Goal: Task Accomplishment & Management: Complete application form

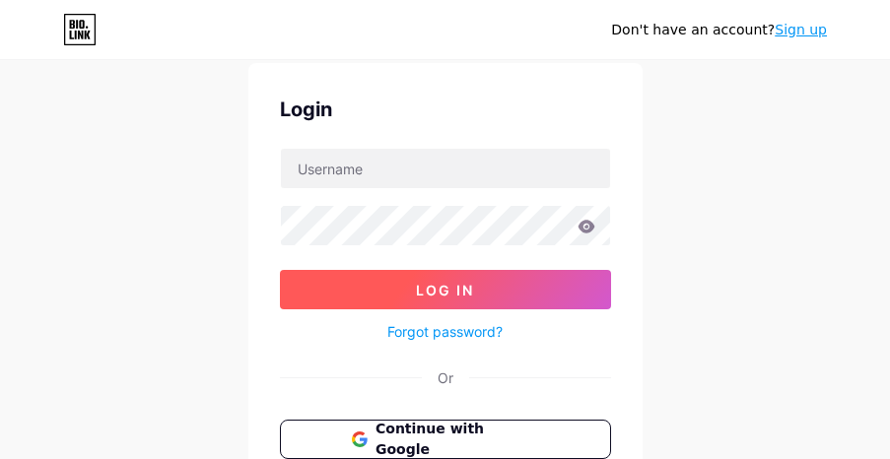
scroll to position [99, 0]
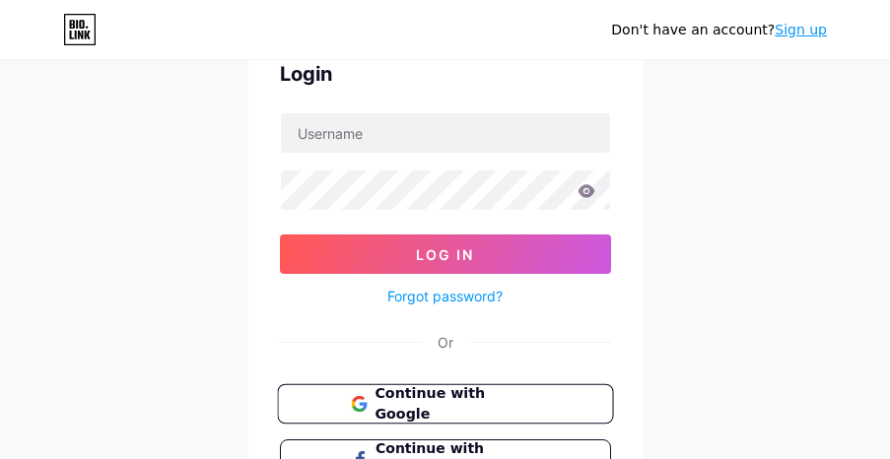
click at [566, 407] on button "Continue with Google" at bounding box center [445, 404] width 336 height 40
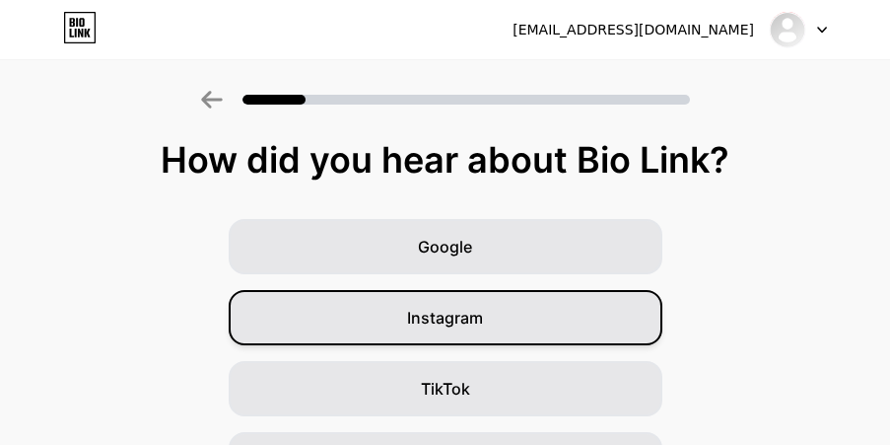
scroll to position [405, 0]
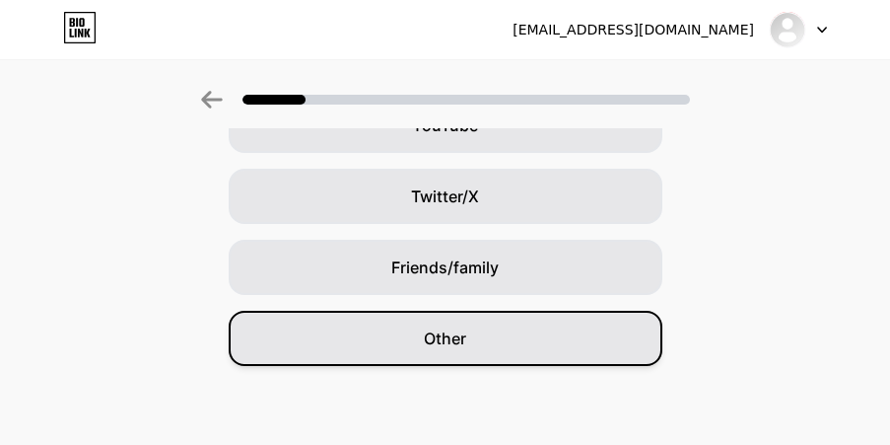
click at [563, 349] on div "Other" at bounding box center [446, 337] width 434 height 55
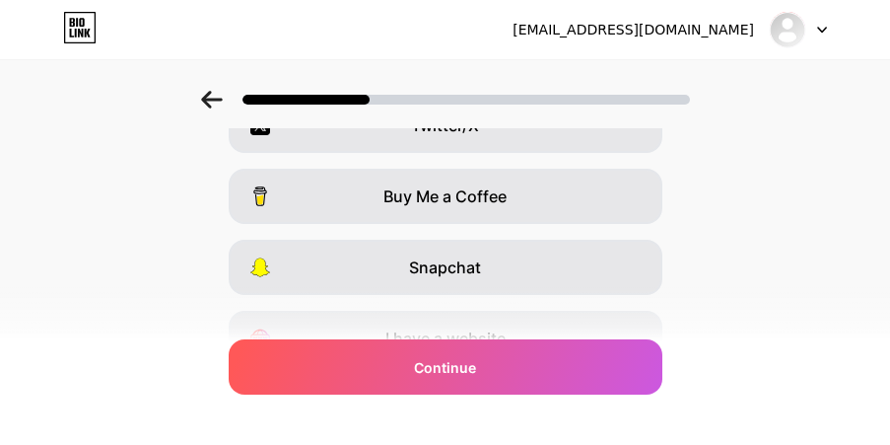
scroll to position [0, 0]
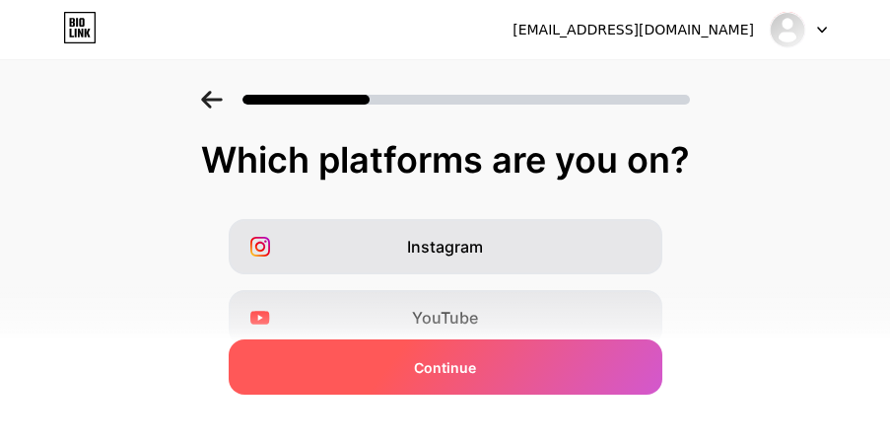
click at [496, 368] on div "Continue" at bounding box center [446, 366] width 434 height 55
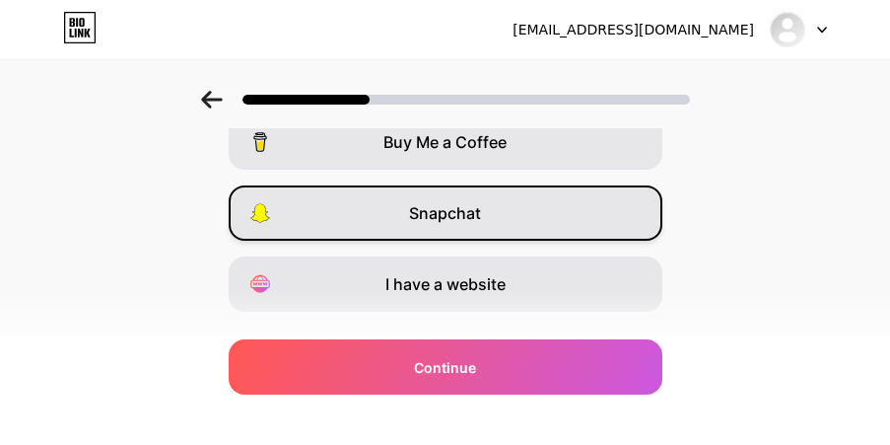
scroll to position [504, 0]
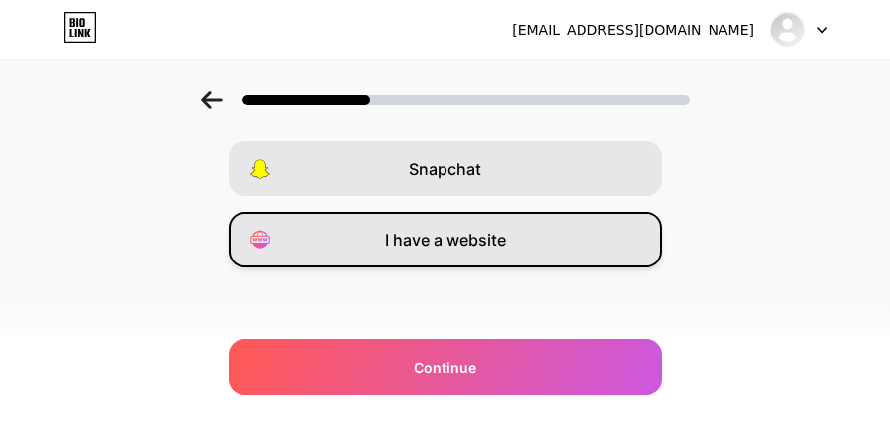
click at [482, 258] on div "I have a website" at bounding box center [446, 239] width 434 height 55
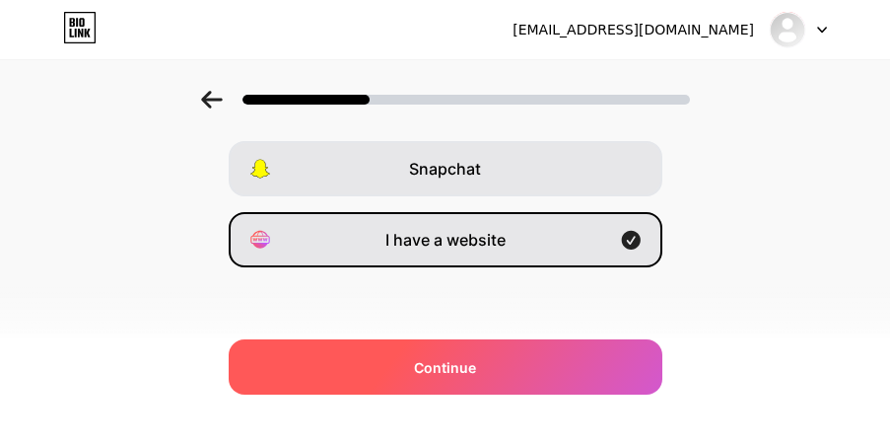
click at [561, 373] on div "Continue" at bounding box center [446, 366] width 434 height 55
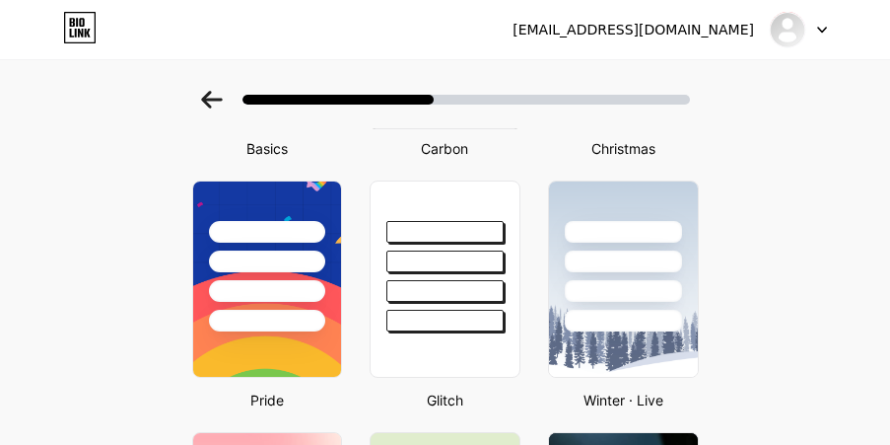
scroll to position [0, 0]
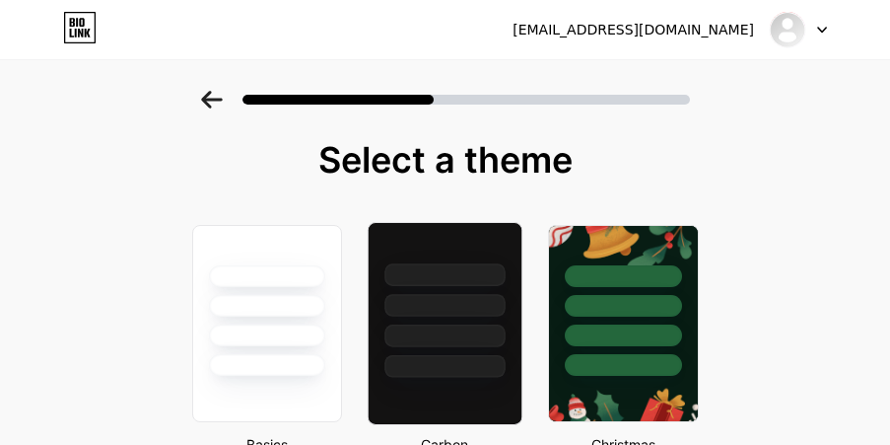
click at [459, 290] on div at bounding box center [445, 300] width 153 height 155
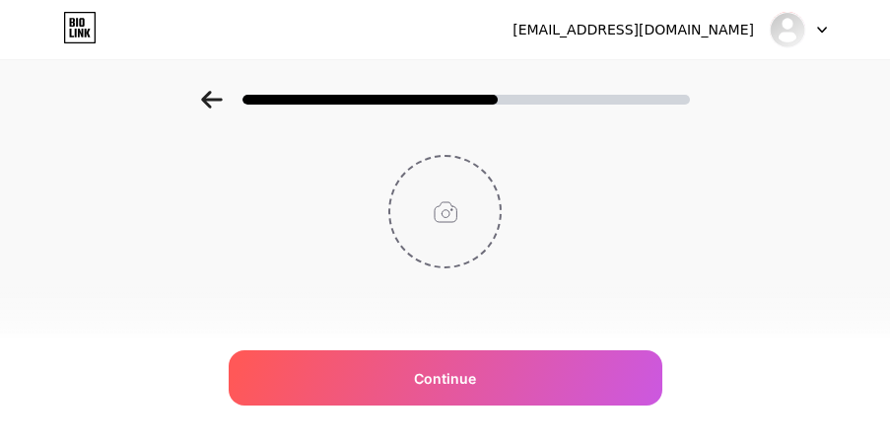
scroll to position [104, 0]
click at [453, 214] on input "file" at bounding box center [444, 210] width 109 height 109
type input "C:\fakepath\LOGOO.png"
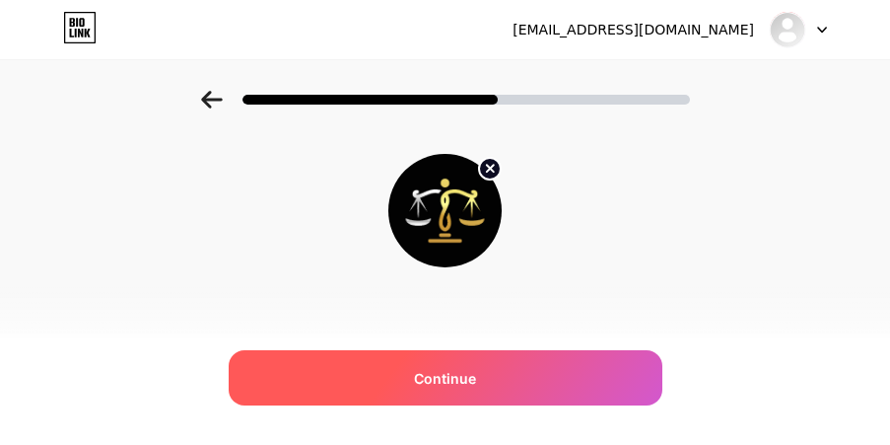
click at [462, 380] on span "Continue" at bounding box center [445, 378] width 62 height 21
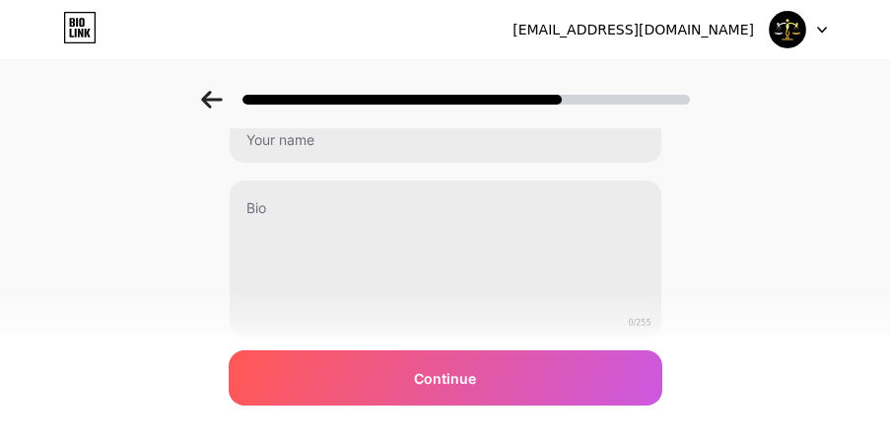
scroll to position [0, 0]
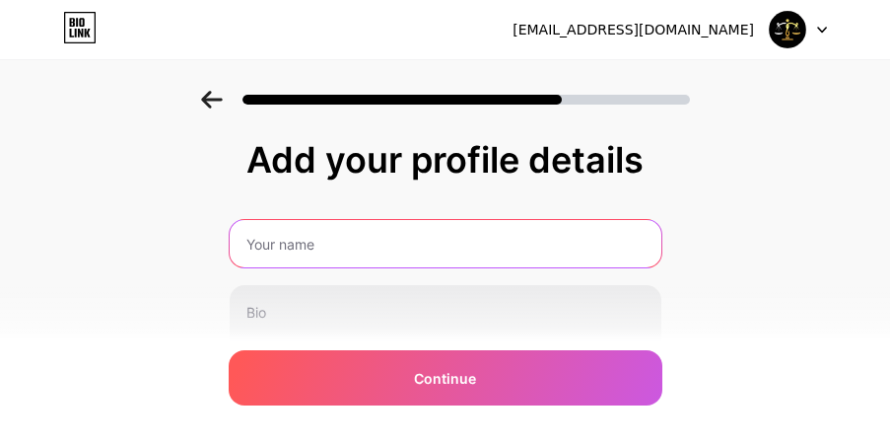
click at [379, 241] on input "text" at bounding box center [446, 243] width 432 height 47
click at [379, 241] on input "text" at bounding box center [445, 243] width 436 height 47
type input "l"
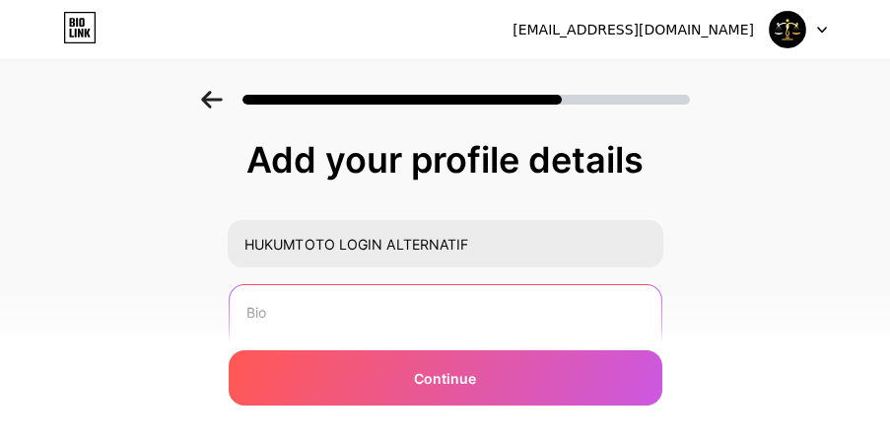
click at [387, 319] on textarea at bounding box center [446, 364] width 432 height 159
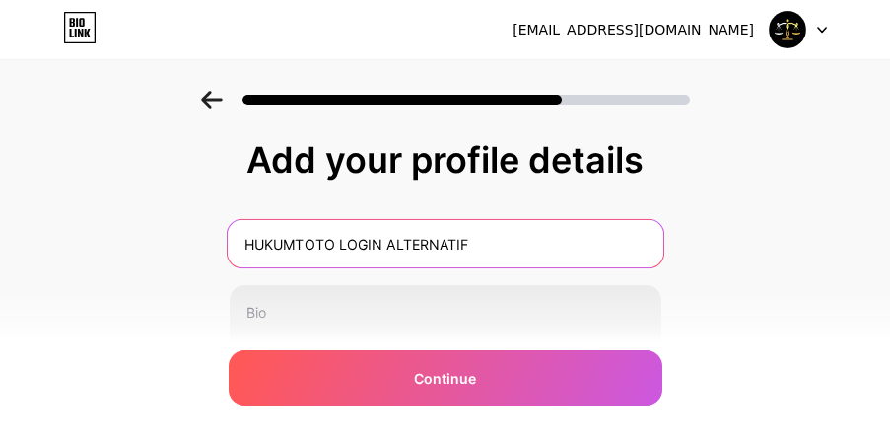
click at [492, 238] on input "HUKUMTOTO LOGIN ALTERNATIF" at bounding box center [445, 243] width 436 height 47
type input "HUKUMTOTO"
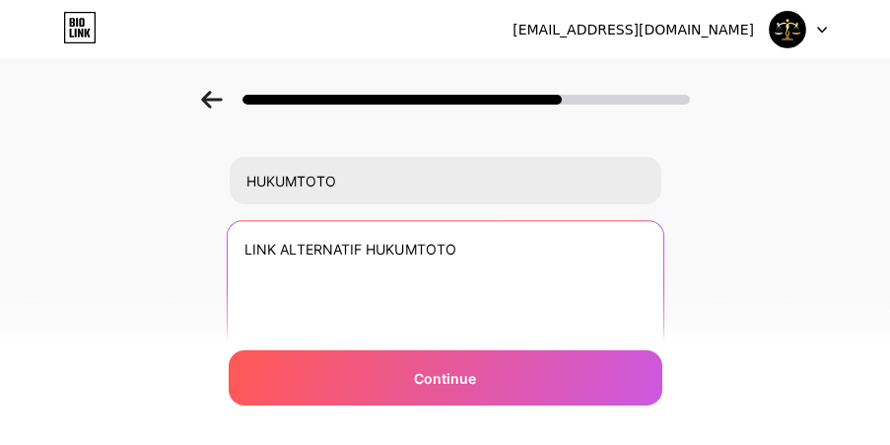
scroll to position [99, 0]
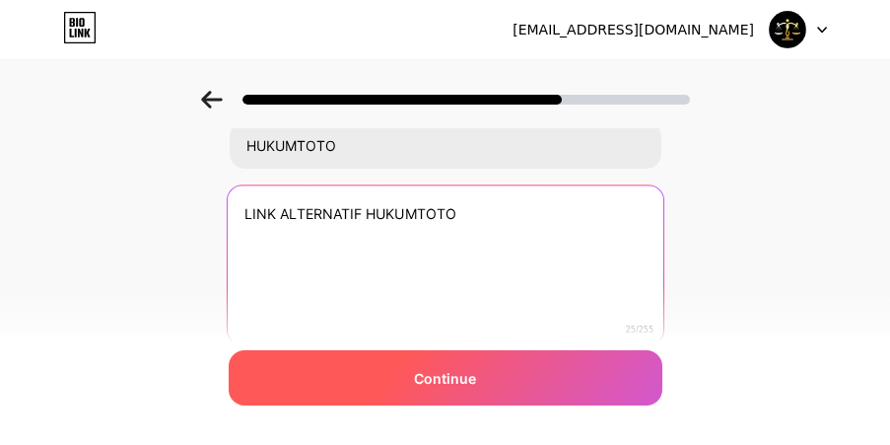
type textarea "LINK ALTERNATIF HUKUMTOTO"
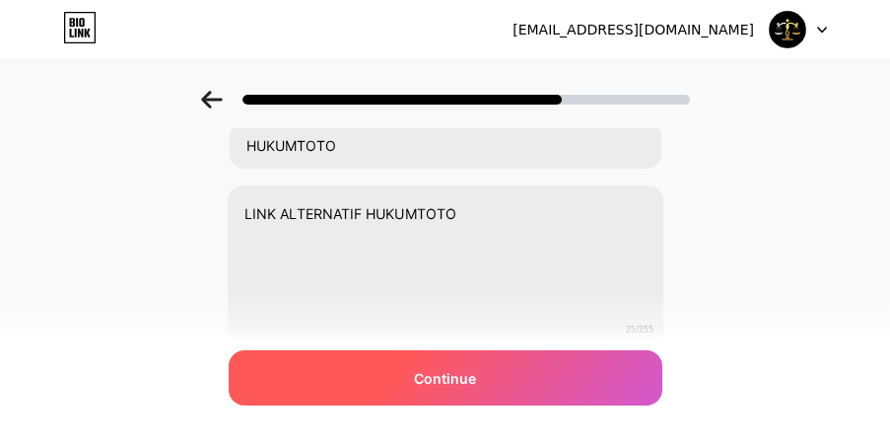
click at [452, 370] on span "Continue" at bounding box center [445, 378] width 62 height 21
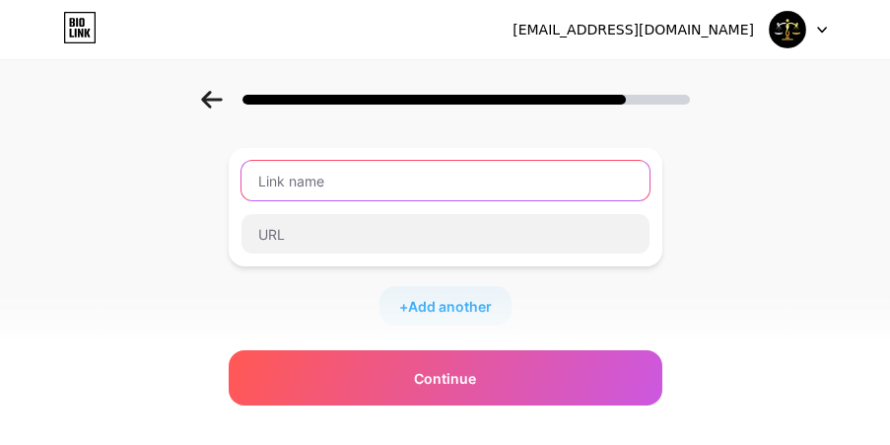
click at [363, 186] on input "text" at bounding box center [445, 180] width 408 height 39
paste input "[URL][DOMAIN_NAME]"
type input "[URL][DOMAIN_NAME]"
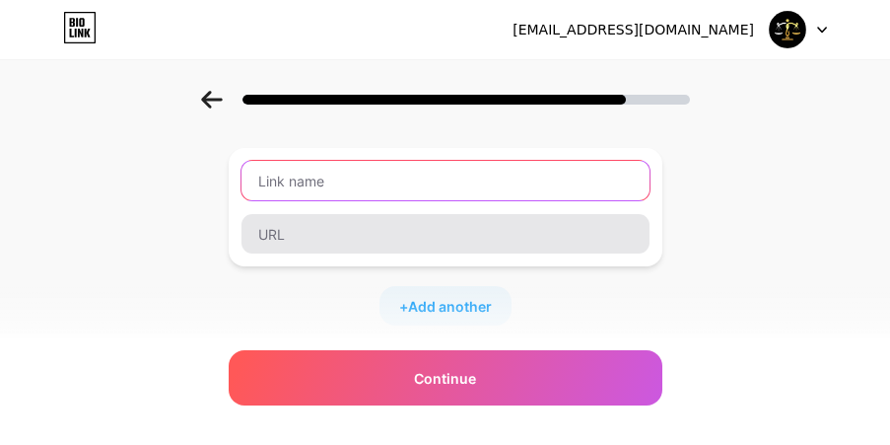
scroll to position [0, 0]
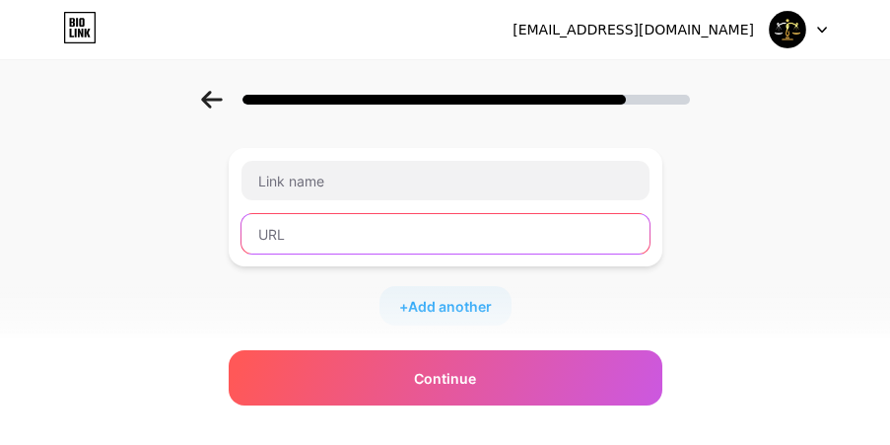
click at [331, 241] on input "text" at bounding box center [445, 233] width 408 height 39
paste input "[URL][DOMAIN_NAME]"
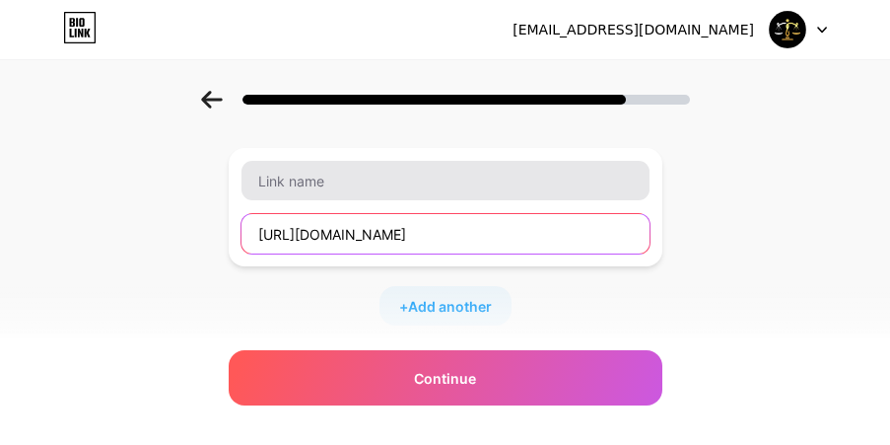
type input "[URL][DOMAIN_NAME]"
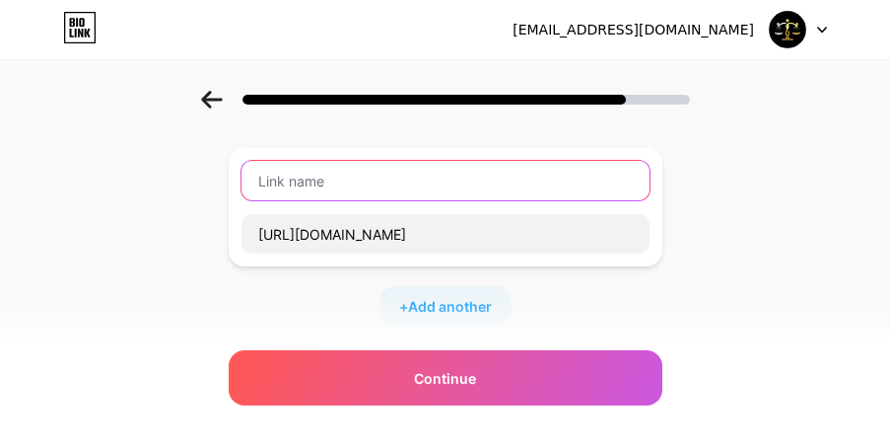
click at [340, 185] on input "text" at bounding box center [445, 180] width 408 height 39
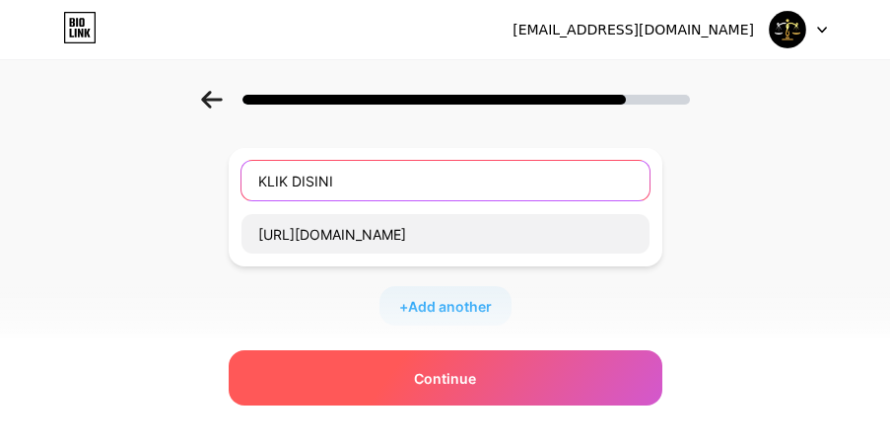
type input "KLIK DISINI"
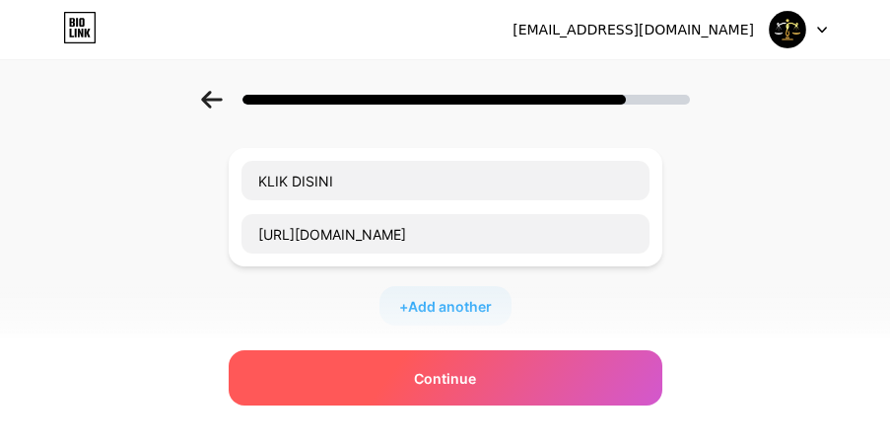
click at [415, 373] on div "Continue" at bounding box center [446, 377] width 434 height 55
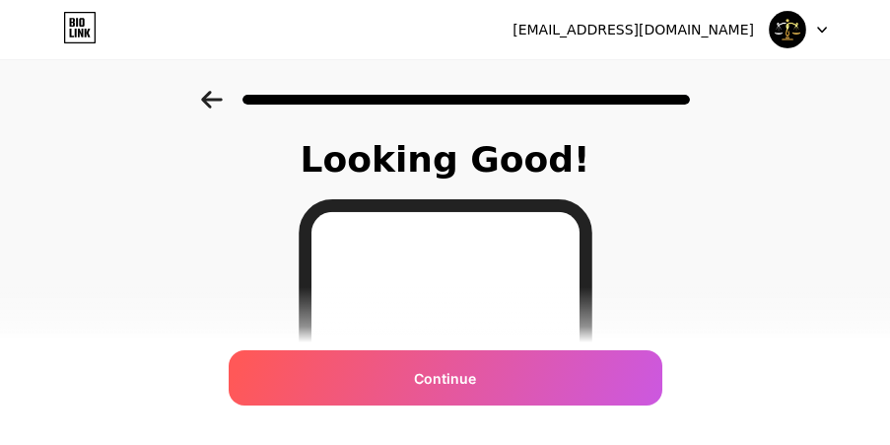
click at [484, 396] on div "Continue" at bounding box center [446, 377] width 434 height 55
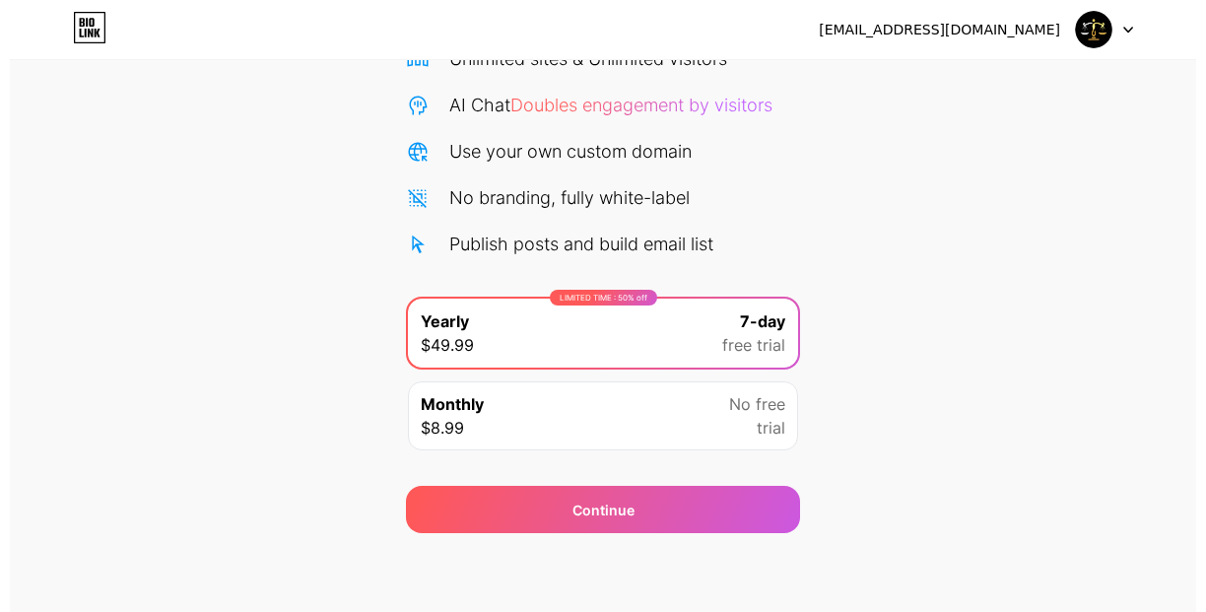
scroll to position [182, 0]
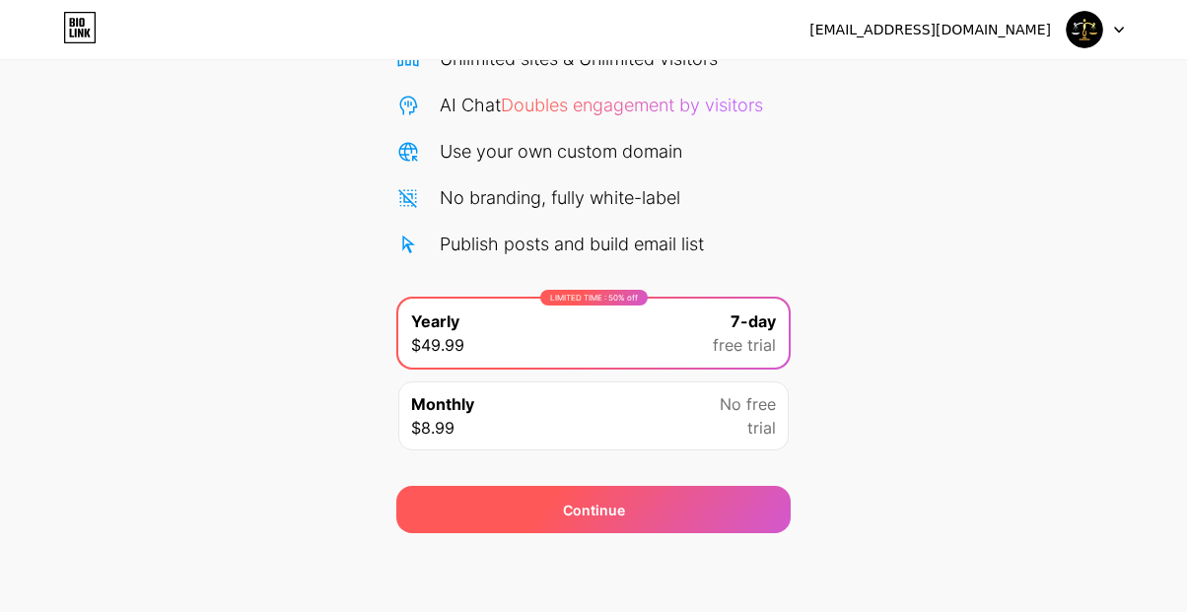
click at [648, 458] on div "Continue" at bounding box center [593, 509] width 394 height 47
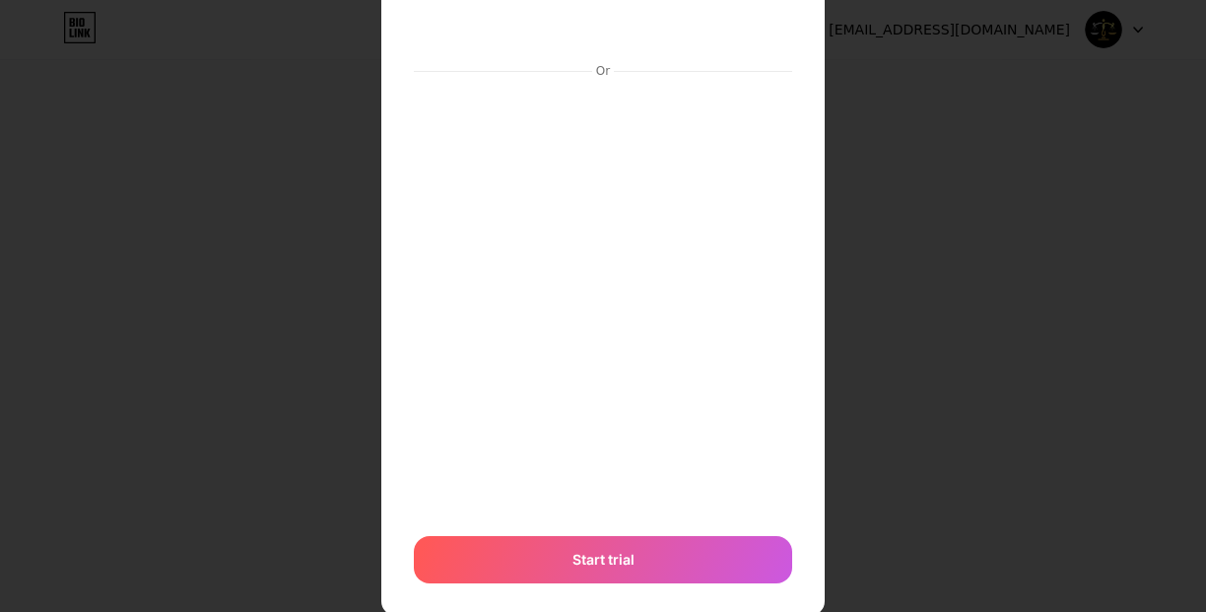
scroll to position [241, 0]
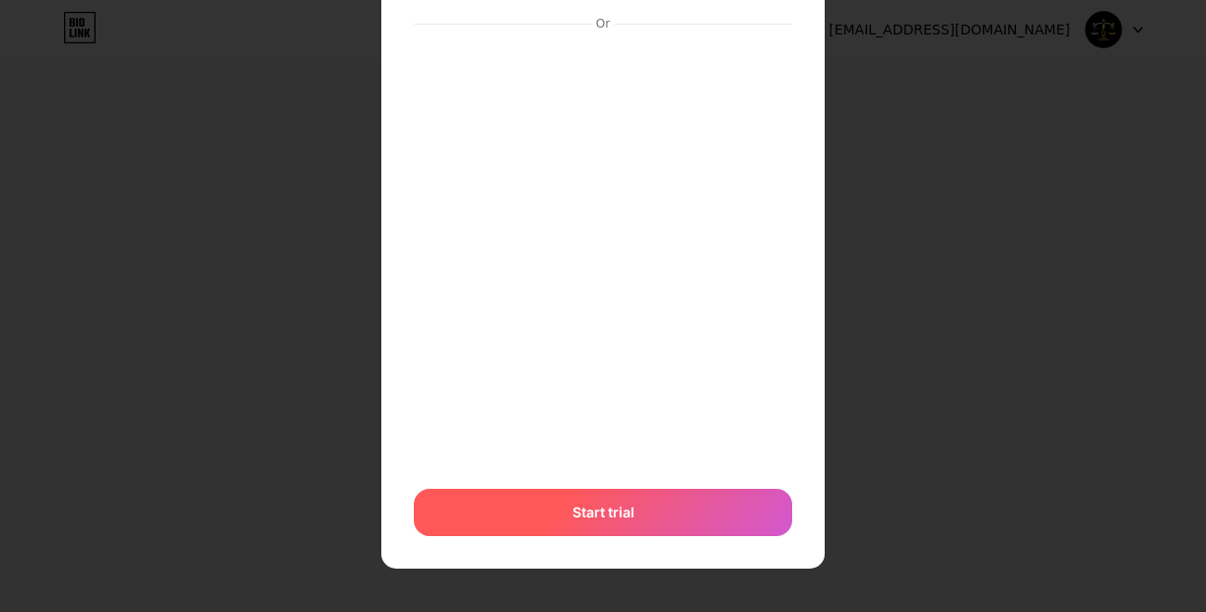
click at [615, 458] on span "Start trial" at bounding box center [604, 512] width 62 height 21
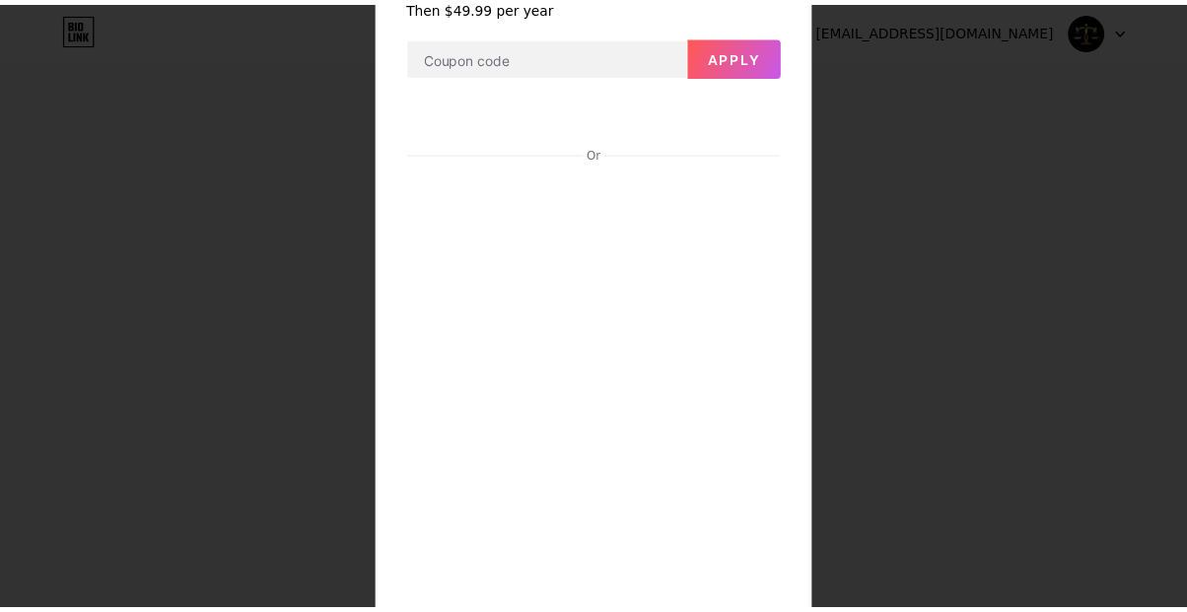
scroll to position [0, 0]
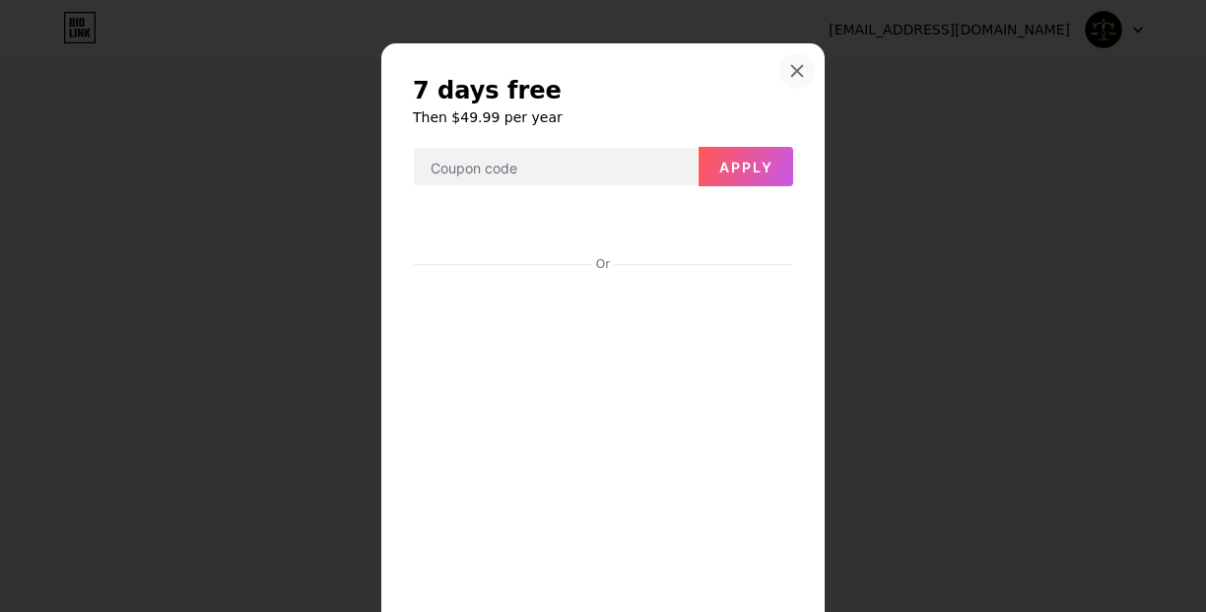
click at [794, 65] on icon at bounding box center [798, 71] width 16 height 16
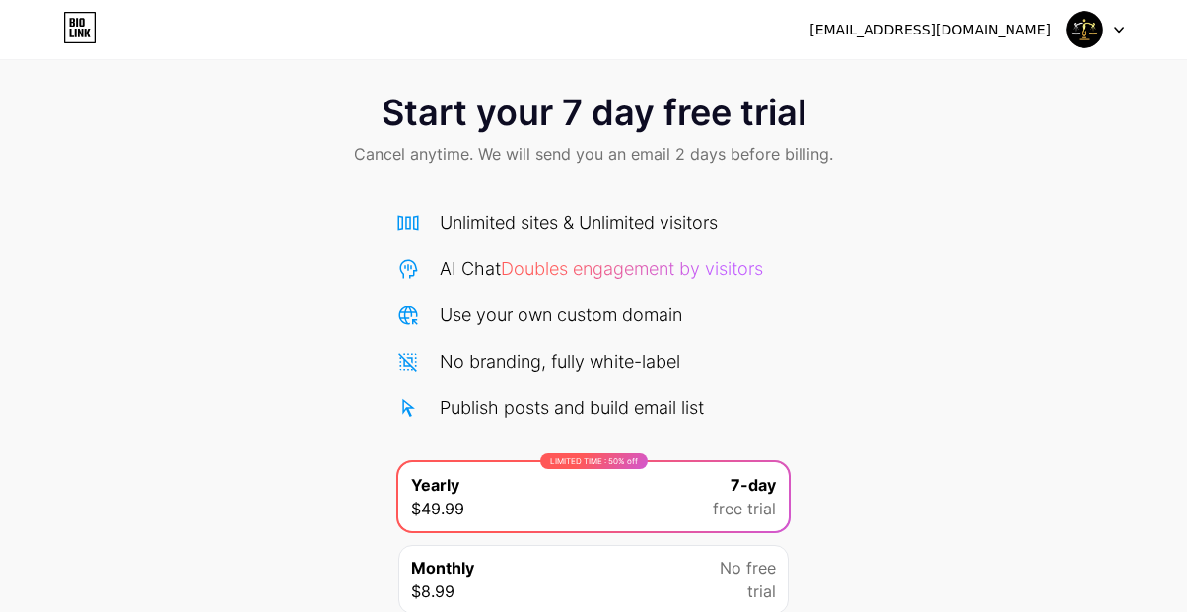
scroll to position [182, 0]
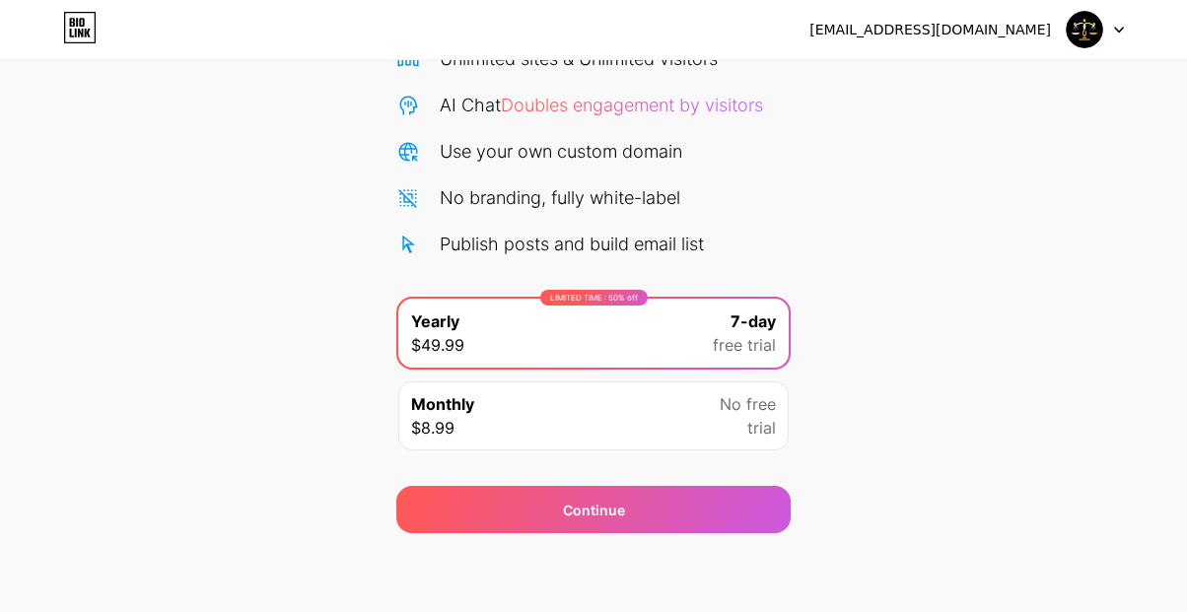
click at [455, 406] on span "Monthly" at bounding box center [442, 404] width 63 height 24
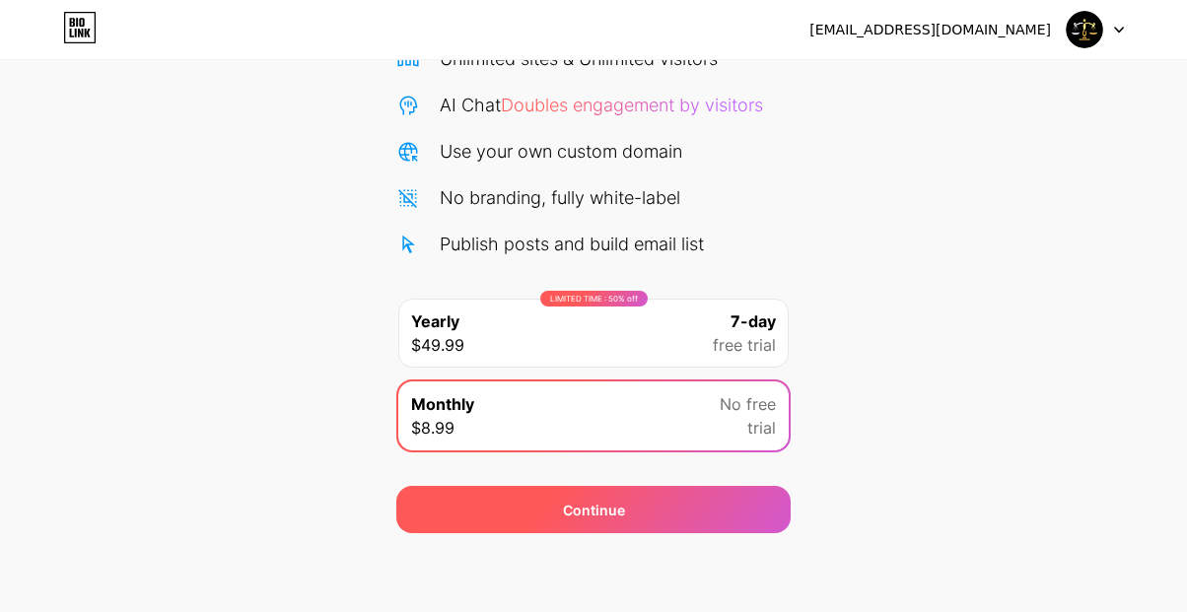
click at [605, 458] on span "Continue" at bounding box center [594, 510] width 62 height 21
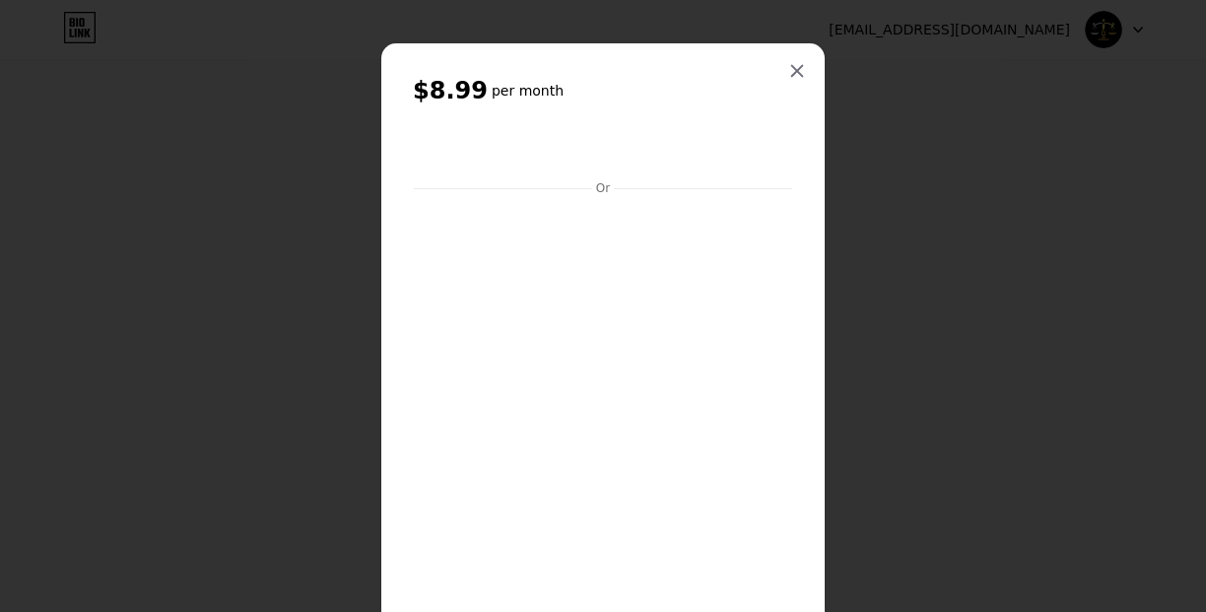
click at [767, 77] on h2 "$8.99 per month" at bounding box center [603, 91] width 380 height 32
click at [793, 72] on icon at bounding box center [798, 71] width 11 height 11
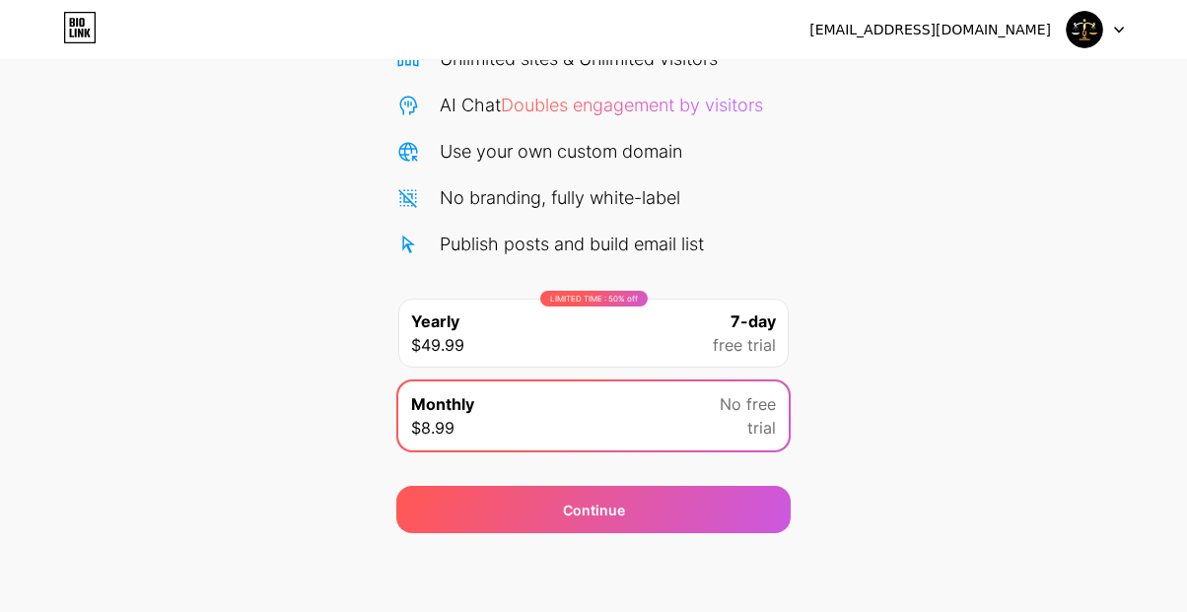
click at [904, 28] on div "[EMAIL_ADDRESS][DOMAIN_NAME]" at bounding box center [929, 30] width 241 height 21
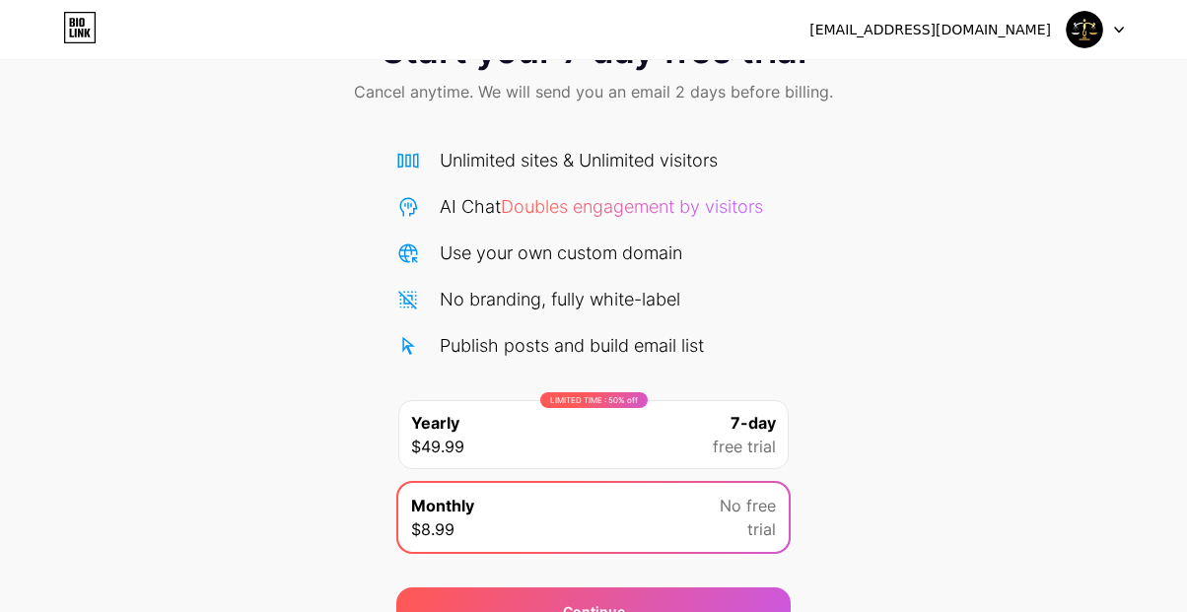
scroll to position [0, 0]
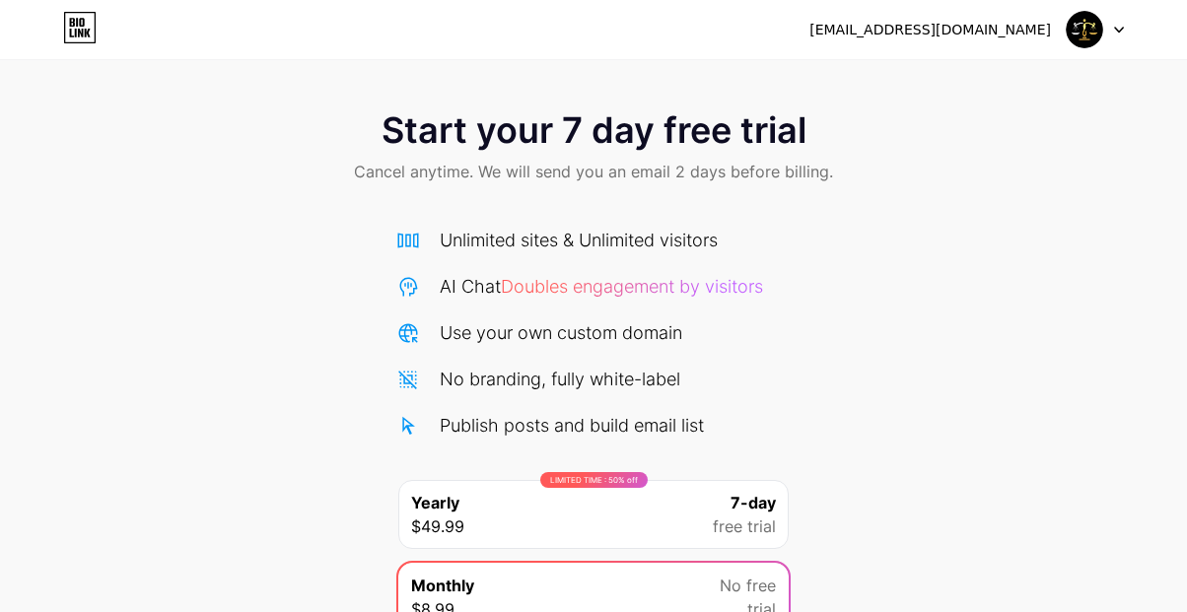
click at [83, 32] on icon at bounding box center [80, 33] width 5 height 9
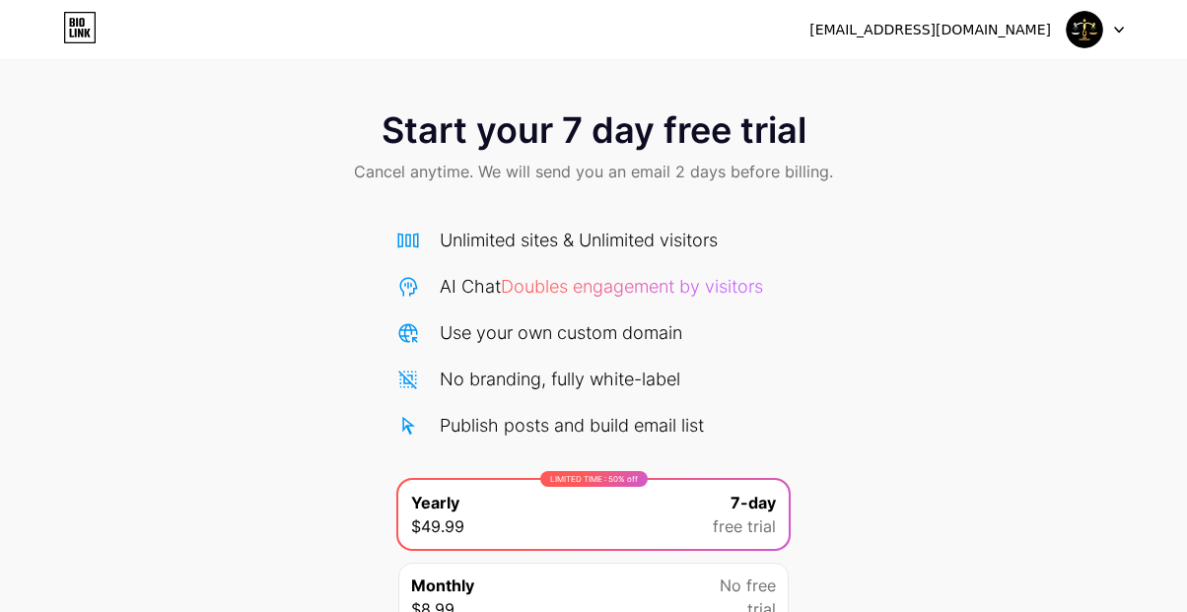
click at [904, 17] on img at bounding box center [1084, 29] width 37 height 37
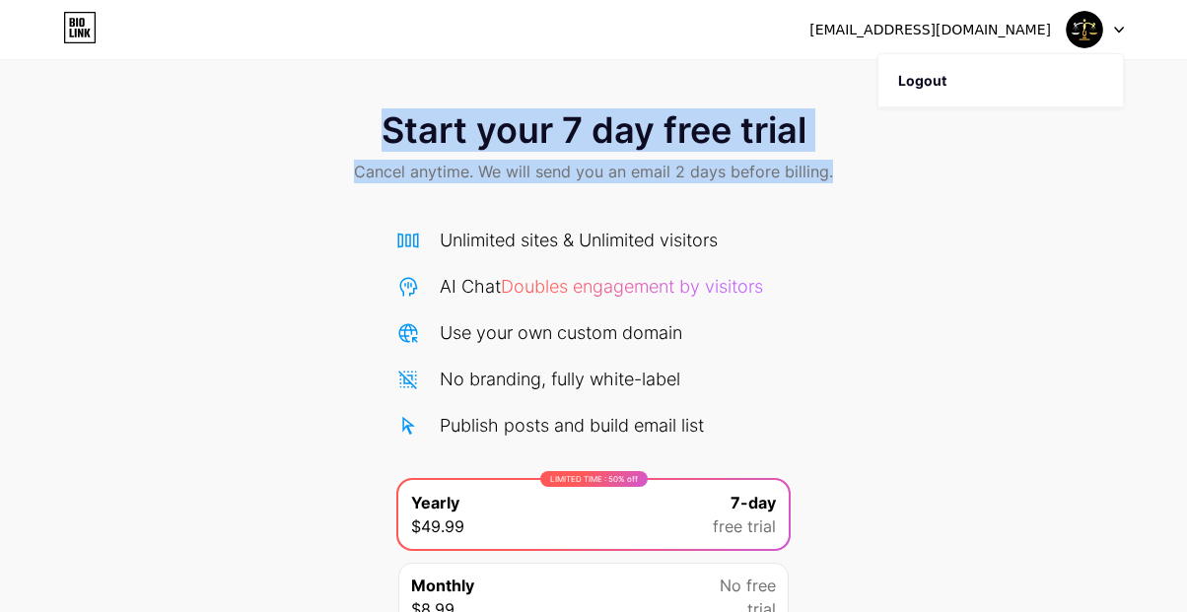
drag, startPoint x: 968, startPoint y: 79, endPoint x: 990, endPoint y: 345, distance: 267.0
click at [904, 345] on div "[EMAIL_ADDRESS][DOMAIN_NAME] Logout Link Copied Start your 7 day free trial Can…" at bounding box center [593, 357] width 1187 height 715
click at [904, 345] on div "Start your 7 day free trial Cancel anytime. We will send you an email 2 days be…" at bounding box center [593, 403] width 1187 height 624
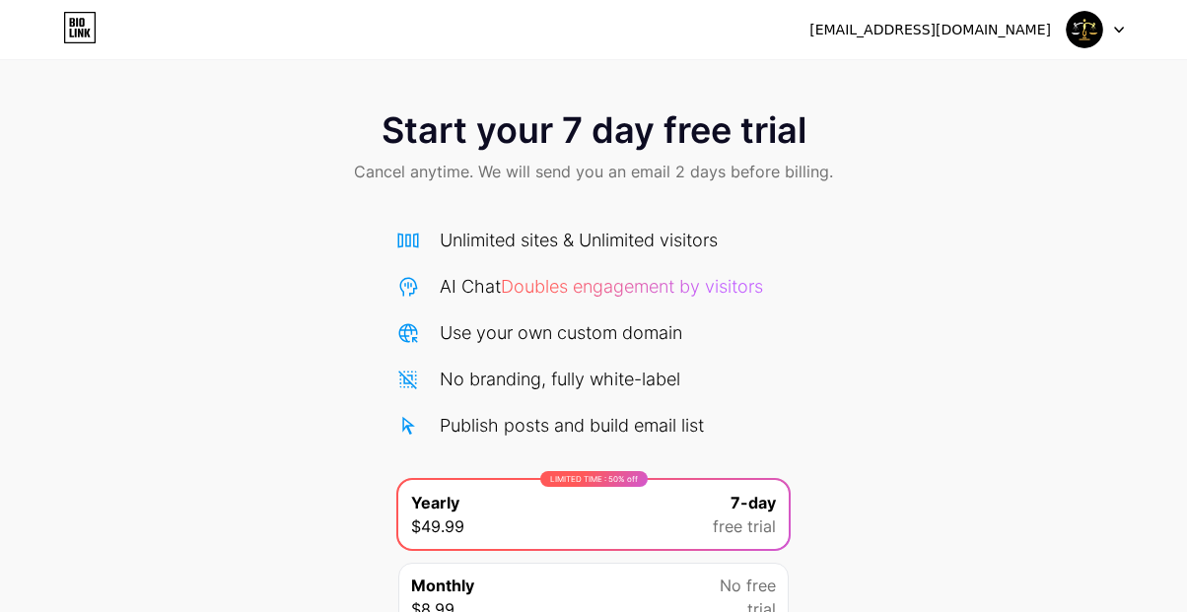
click at [904, 458] on div "Start your 7 day free trial Cancel anytime. We will send you an email 2 days be…" at bounding box center [593, 403] width 1187 height 624
click at [904, 30] on div at bounding box center [1095, 29] width 57 height 35
click at [904, 29] on img at bounding box center [1084, 29] width 37 height 37
click at [904, 25] on div "[EMAIL_ADDRESS][DOMAIN_NAME]" at bounding box center [929, 30] width 241 height 21
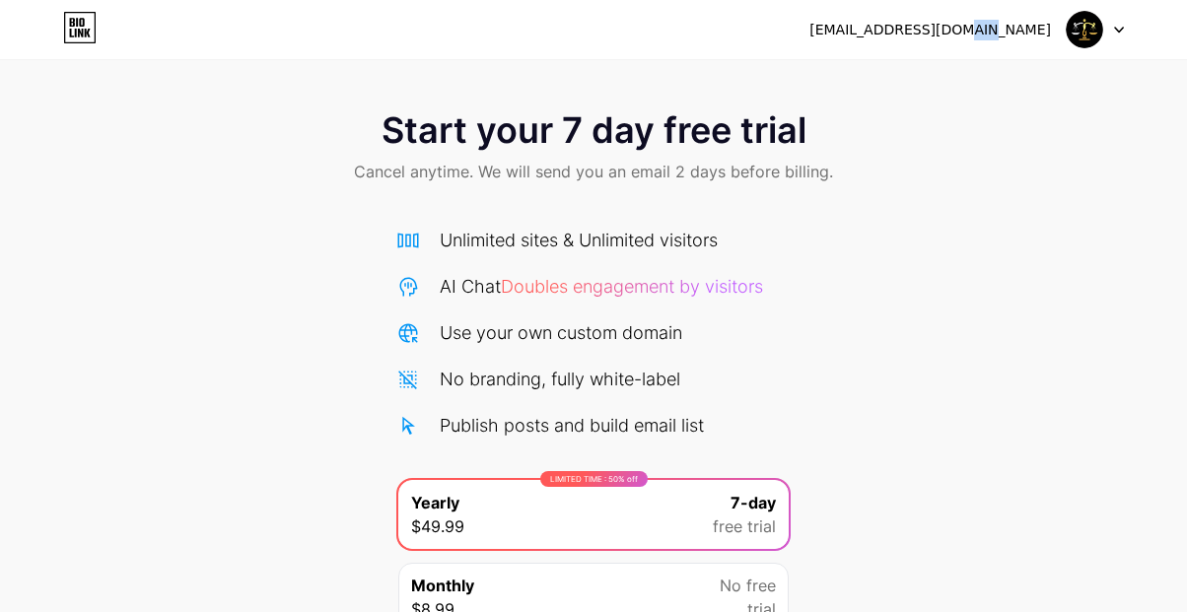
click at [904, 25] on div "[EMAIL_ADDRESS][DOMAIN_NAME]" at bounding box center [929, 30] width 241 height 21
click at [65, 18] on icon at bounding box center [80, 28] width 31 height 31
